Goal: Entertainment & Leisure: Consume media (video, audio)

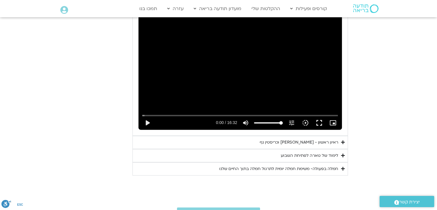
scroll to position [336, 0]
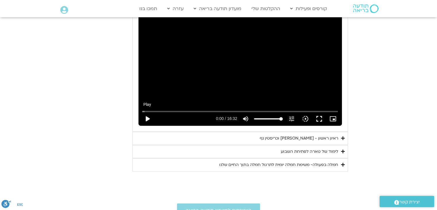
click at [148, 117] on button "play_arrow" at bounding box center [147, 119] width 14 height 14
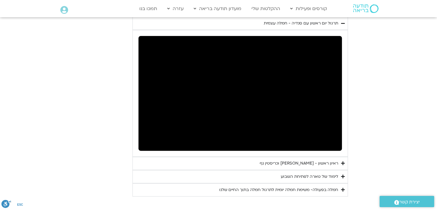
scroll to position [279, 0]
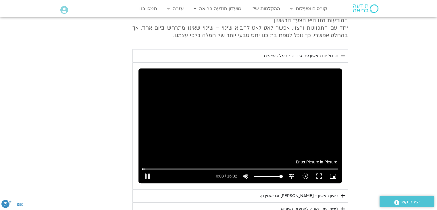
click at [331, 174] on icon "picture_in_picture_alt" at bounding box center [332, 176] width 7 height 7
type input "3.911978"
click at [321, 175] on button "fullscreen" at bounding box center [319, 176] width 14 height 14
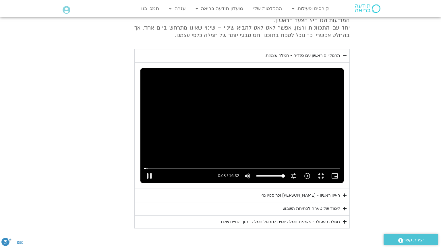
type input "8.809758"
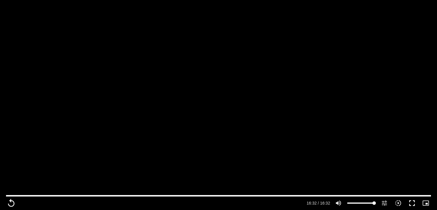
scroll to position [365, 0]
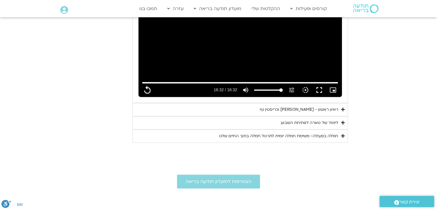
click at [311, 109] on div "ראיון ראשון - [PERSON_NAME] וכריסטין נף" at bounding box center [299, 109] width 78 height 7
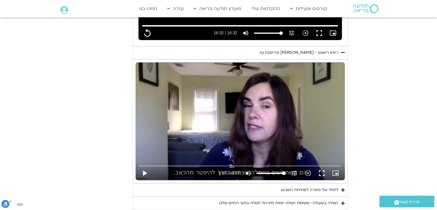
scroll to position [423, 0]
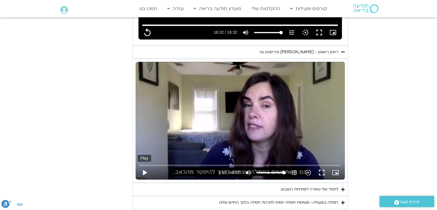
click at [149, 172] on button "play_arrow" at bounding box center [145, 172] width 14 height 14
type input "992.52"
type input "0.033194"
type input "992.52"
type input "0.283589"
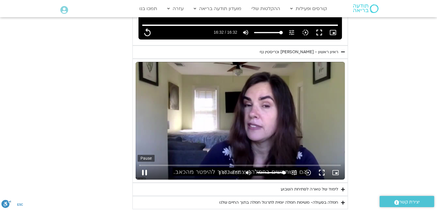
type input "992.52"
type input "0.390148"
type input "992.52"
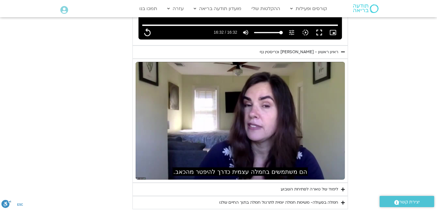
type input "0.656492"
type input "992.52"
type input "0.790238"
type input "992.52"
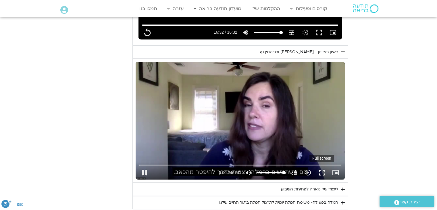
type input "0.915206"
type input "992.52"
type input "1.023494"
type input "992.52"
type input "1.165022"
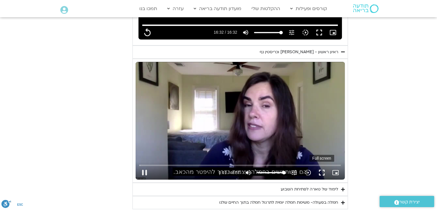
type input "992.52"
type input "1.298702"
type input "992.52"
type input "1.426212"
type input "992.52"
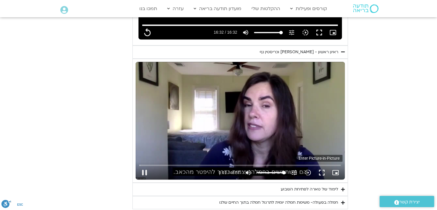
type input "1.548542"
type input "992.52"
type input "1.694161"
type input "992.52"
type input "1.948292"
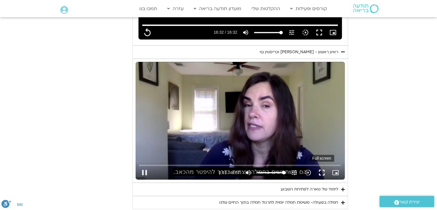
type input "992.52"
type input "1.98111"
type input "992.52"
type input "2.206516"
type input "992.52"
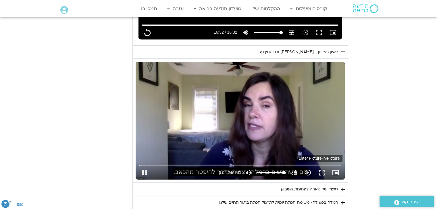
type input "2.323294"
type input "992.52"
type input "2.414658"
type input "992.52"
type input "2.523319"
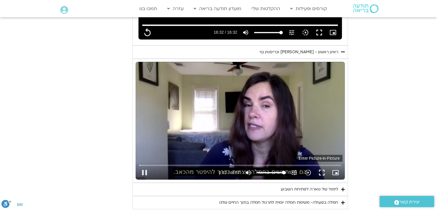
type input "992.52"
type input "2.726915"
type input "992.52"
type input "2.981074"
type input "992.52"
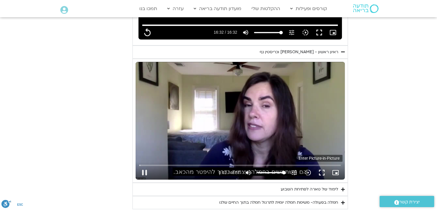
type input "3.030628"
type input "992.52"
type input "3.222496"
type input "992.52"
type input "3.356055"
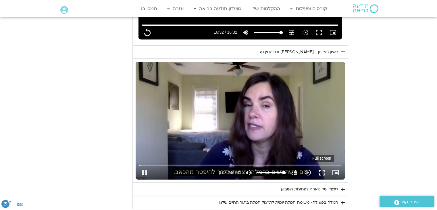
type input "992.52"
type input "3.464214"
type input "992.52"
type input "3.5719"
type input "992.52"
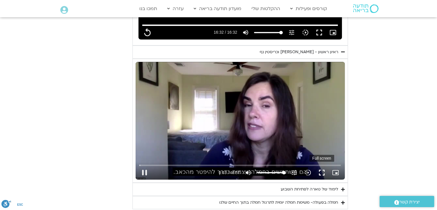
type input "3.623821"
click at [324, 172] on button "fullscreen" at bounding box center [322, 172] width 14 height 14
type input "992.52"
type input "3.785415"
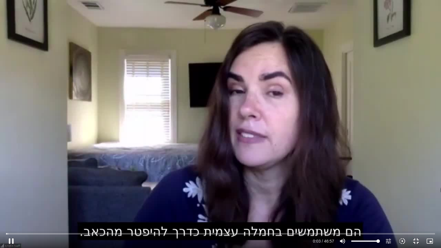
type input "992.52"
type input "3.88276"
type input "992.52"
type input "4.010208"
type input "992.52"
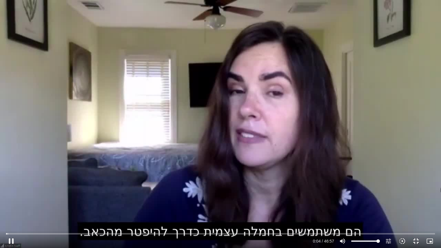
type input "4.137112"
type input "992.52"
type input "4.26657"
type input "992.52"
type input "4.514567"
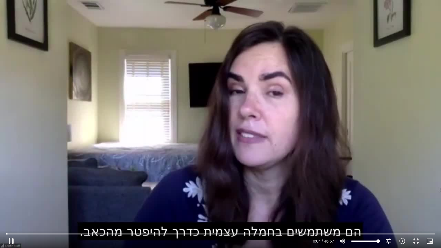
type input "992.52"
type input "4.639018"
type input "992.52"
type input "4.763804"
type input "992.52"
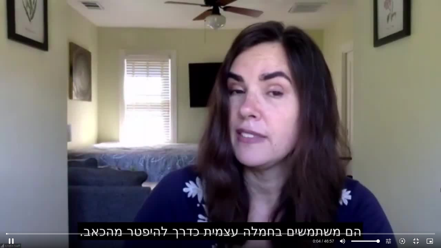
type input "4.880224"
type input "992.52"
type input "5.014932"
type input "992.52"
type input "5.0401"
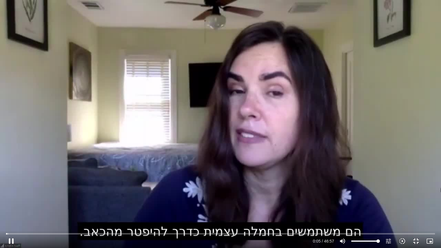
type input "992.52"
type input "5.172858"
type input "992.52"
type input "5.363838"
type input "992.52"
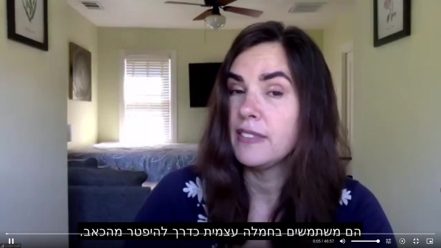
type input "5.423515"
type input "992.52"
type input "5.556567"
type input "992.52"
type input "5.6822"
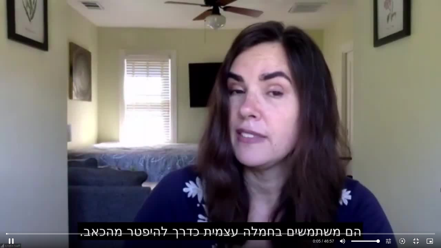
type input "992.52"
type input "5.814512"
type input "992.52"
type input "5.939777"
type input "992.52"
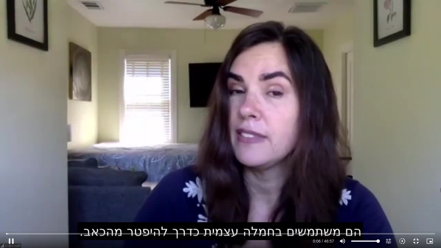
type input "6.066472"
type input "992.52"
type input "6.196642"
type input "992.52"
type input "6.325985"
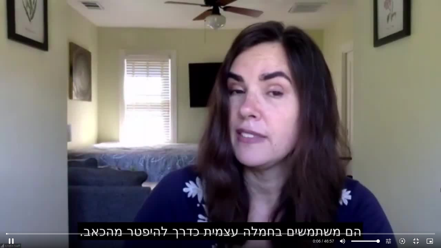
type input "992.52"
type input "6.585195"
type input "992.52"
type input "6.717224"
type input "992.52"
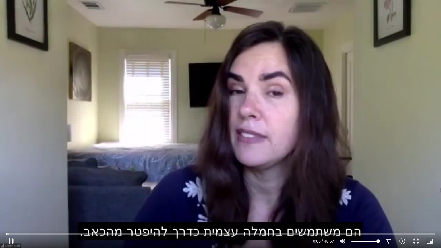
type input "6.84621"
type input "992.52"
type input "6.97356"
type input "992.52"
type input "7.105004"
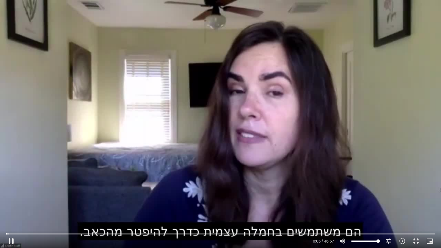
type input "992.52"
type input "7.232116"
type input "992.52"
type input "7.363638"
type input "992.52"
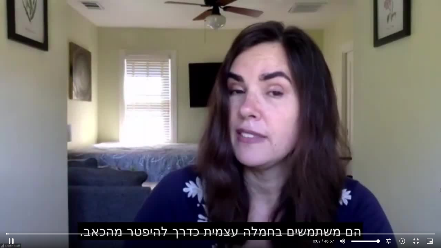
type input "7.491081"
type input "992.52"
type input "7.621922"
type input "992.52"
type input "7.885627"
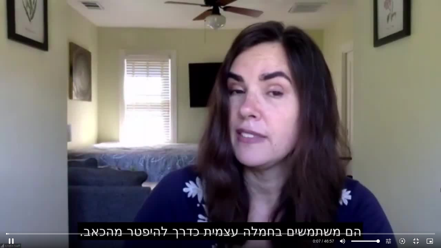
type input "992.52"
type input "8.017226"
type input "992.52"
type input "8.147776"
type input "992.52"
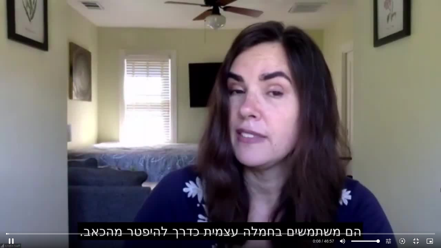
type input "8.281607"
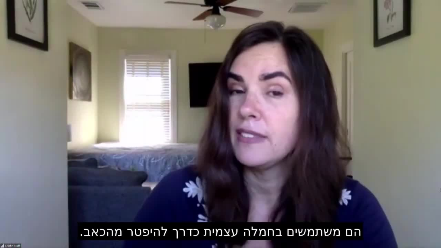
type input "992.52"
type input "401.993938"
type input "992.52"
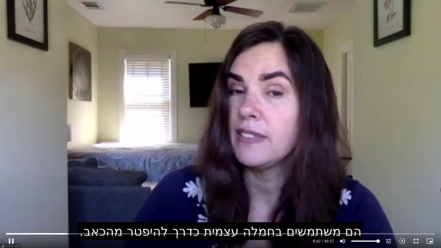
type input "402.123389"
type input "992.52"
type input "402.247341"
type input "992.52"
type input "402.372339"
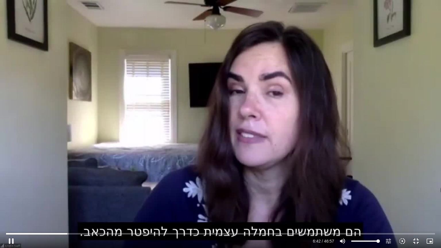
type input "992.52"
type input "402.473355"
type input "992.52"
type input "402.631163"
type input "992.52"
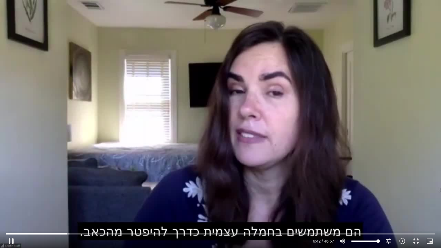
type input "402.754921"
type input "992.52"
type input "402.805074"
type input "992.52"
type input "403.02218"
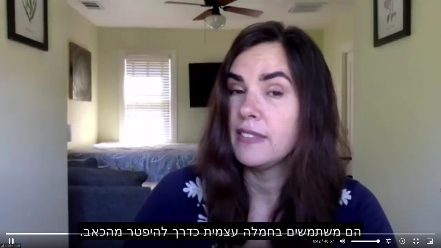
type input "992.52"
type input "403.146361"
type input "992.52"
type input "403.213185"
type input "992.52"
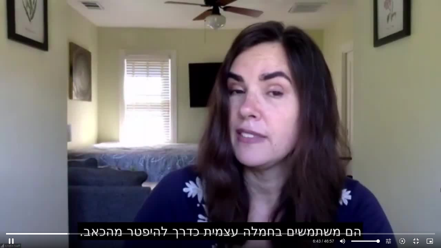
type input "403.371396"
type input "992.52"
type input "403.413548"
type input "992.52"
type input "403.541044"
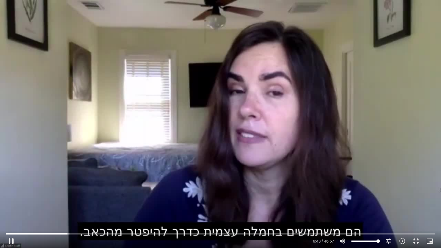
type input "992.52"
type input "403.788231"
type input "992.52"
type input "403.912924"
type input "992.52"
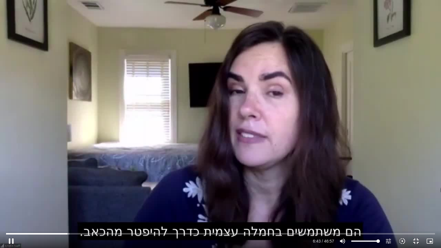
type input "403.96275"
type input "992.52"
type input "404.188384"
type input "992.52"
type input "404.446173"
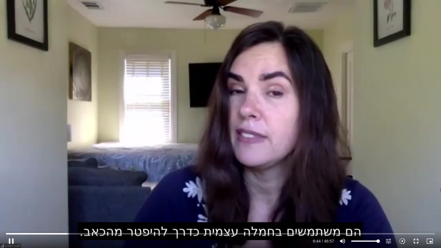
type input "992.52"
type input "404.57018"
type input "992.52"
type input "404.679914"
type input "992.52"
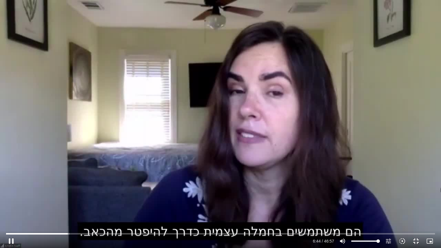
type input "404.82909"
type input "992.52"
type input "404.954179"
type input "992.52"
type input "404.980831"
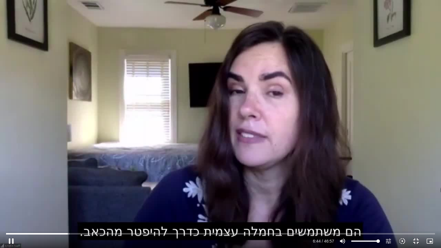
type input "992.52"
type input "405.21252"
type input "992.52"
type input "405.270573"
type input "992.52"
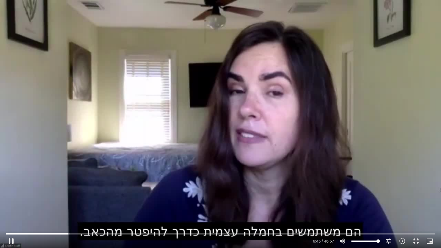
type input "405.363733"
type input "992.52"
type input "405.612265"
type input "992.52"
type input "405.72044"
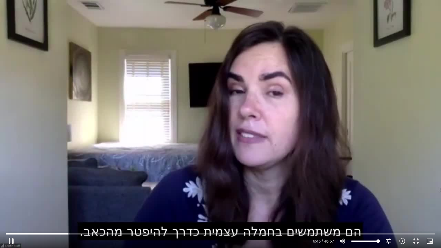
type input "992.52"
type input "405.751026"
type input "992.52"
type input "406.005495"
type input "992.52"
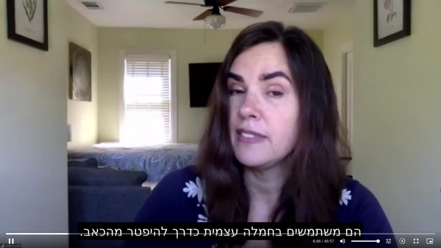
type input "406.138396"
type input "992.52"
type input "406.268043"
type input "992.52"
type input "406.396874"
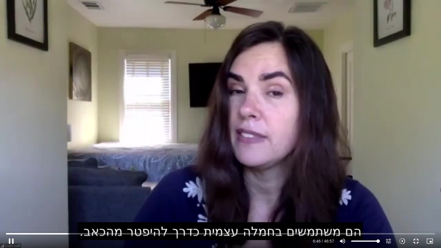
type input "992.52"
type input "406.530202"
type input "992.52"
type input "406.662743"
type input "992.52"
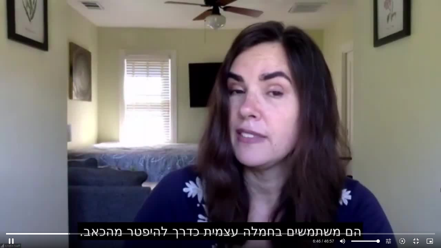
type input "406.789576"
type input "992.52"
type input "406.92123"
type input "992.52"
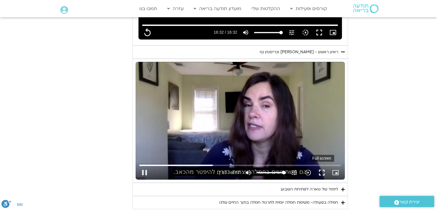
click at [321, 174] on button "fullscreen" at bounding box center [322, 172] width 14 height 14
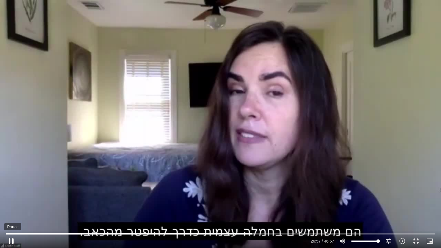
click at [14, 209] on button "pause" at bounding box center [11, 241] width 14 height 14
click at [8, 209] on button "play_arrow" at bounding box center [11, 241] width 14 height 14
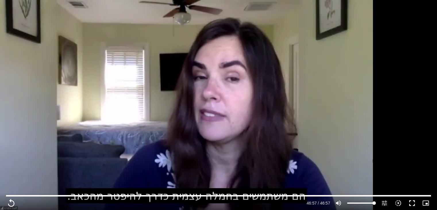
scroll to position [538, 0]
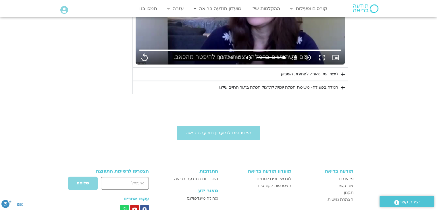
click at [334, 73] on div "לימוד של טארה לפתיחת השבוע" at bounding box center [309, 74] width 57 height 7
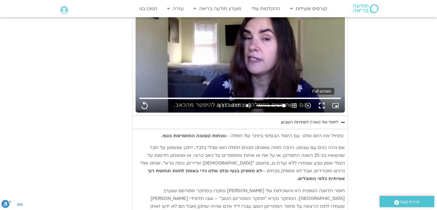
scroll to position [480, 0]
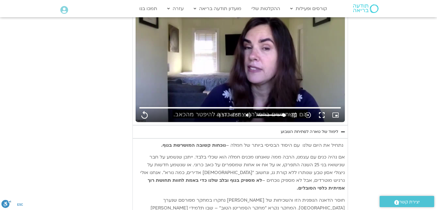
click at [327, 132] on div "לימוד של טארה לפתיחת השבוע" at bounding box center [309, 131] width 57 height 7
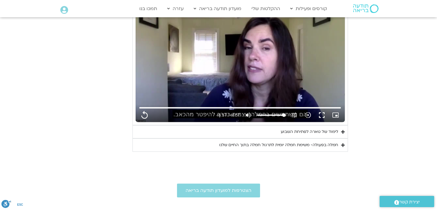
click at [341, 145] on icon "Accordion. Open links with Enter or Space, close with Escape, and navigate with…" at bounding box center [343, 145] width 4 height 4
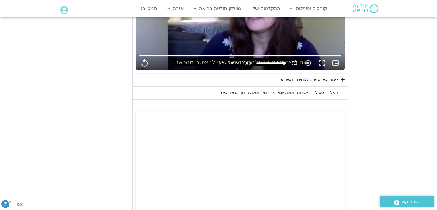
scroll to position [538, 0]
